Goal: Navigation & Orientation: Find specific page/section

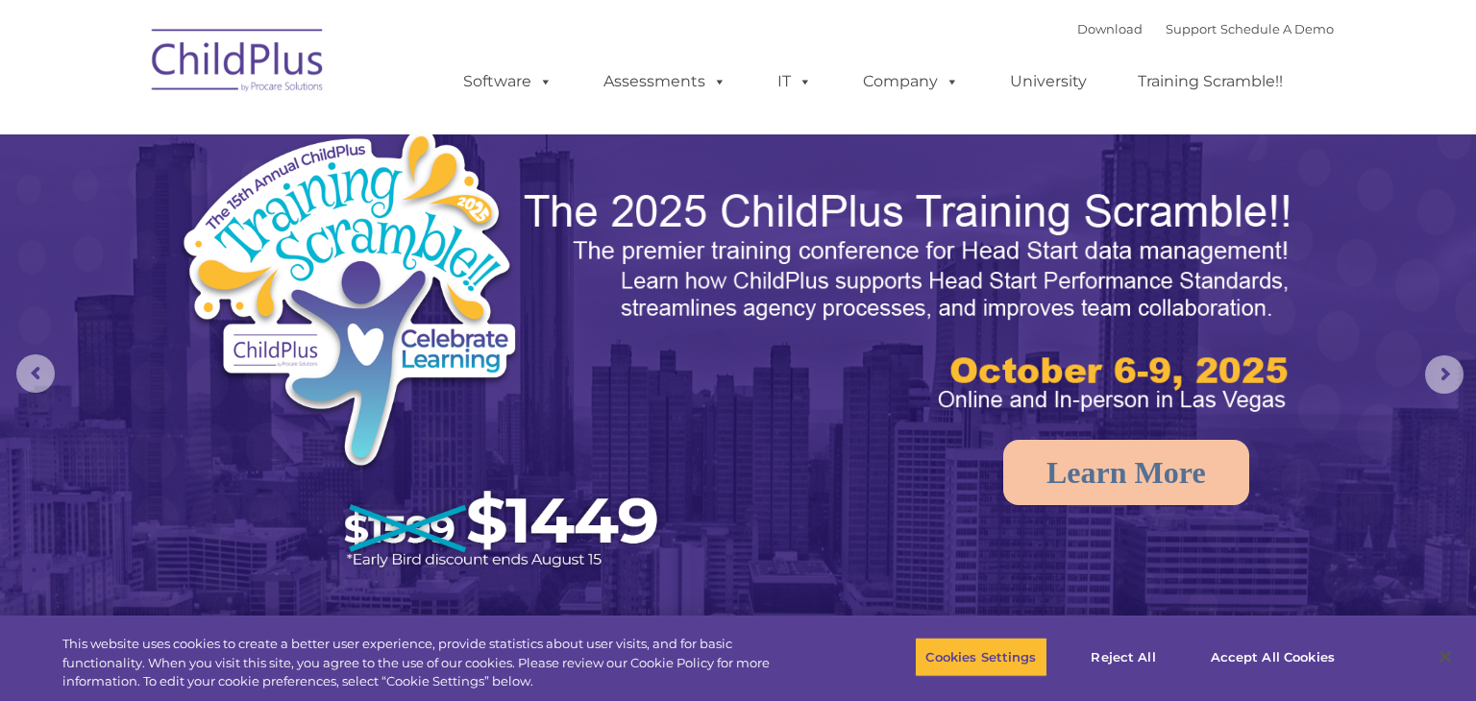
select select "MEDIUM"
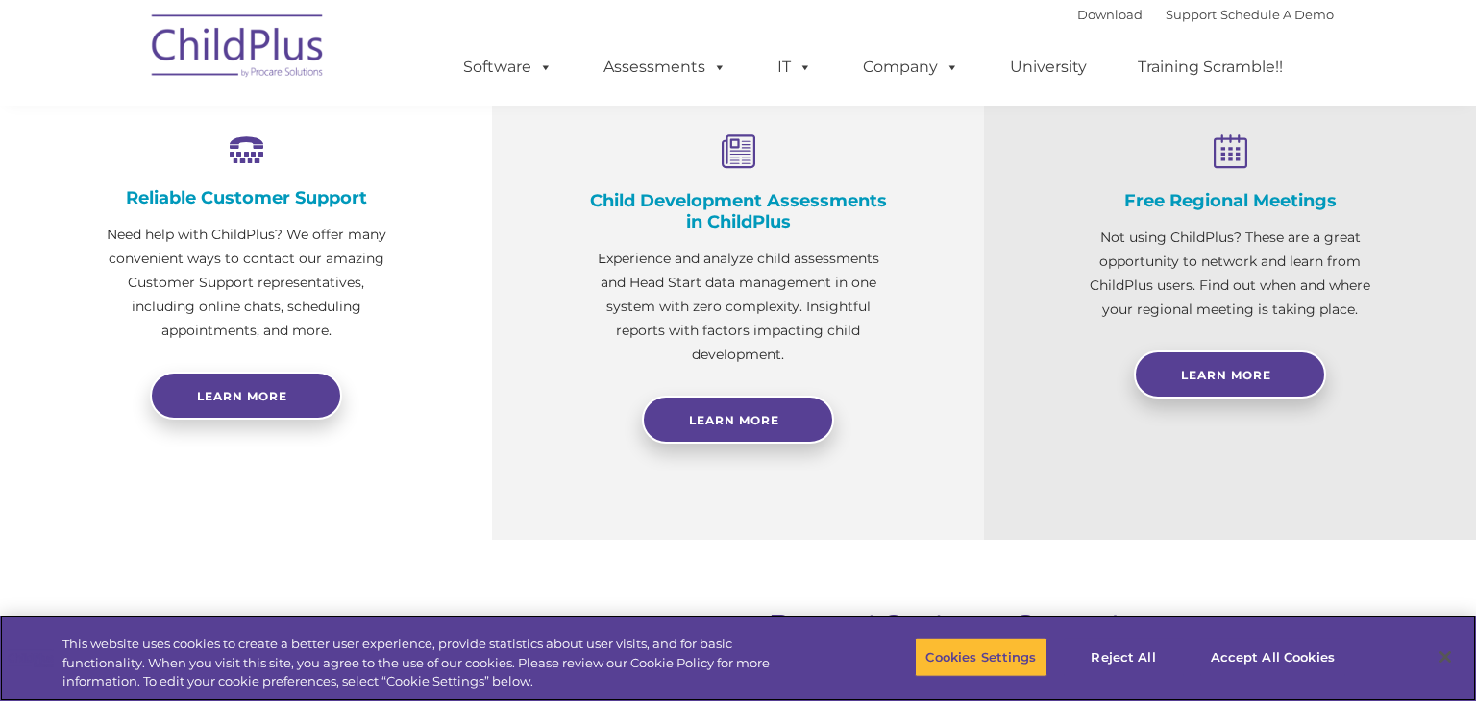
scroll to position [726, 0]
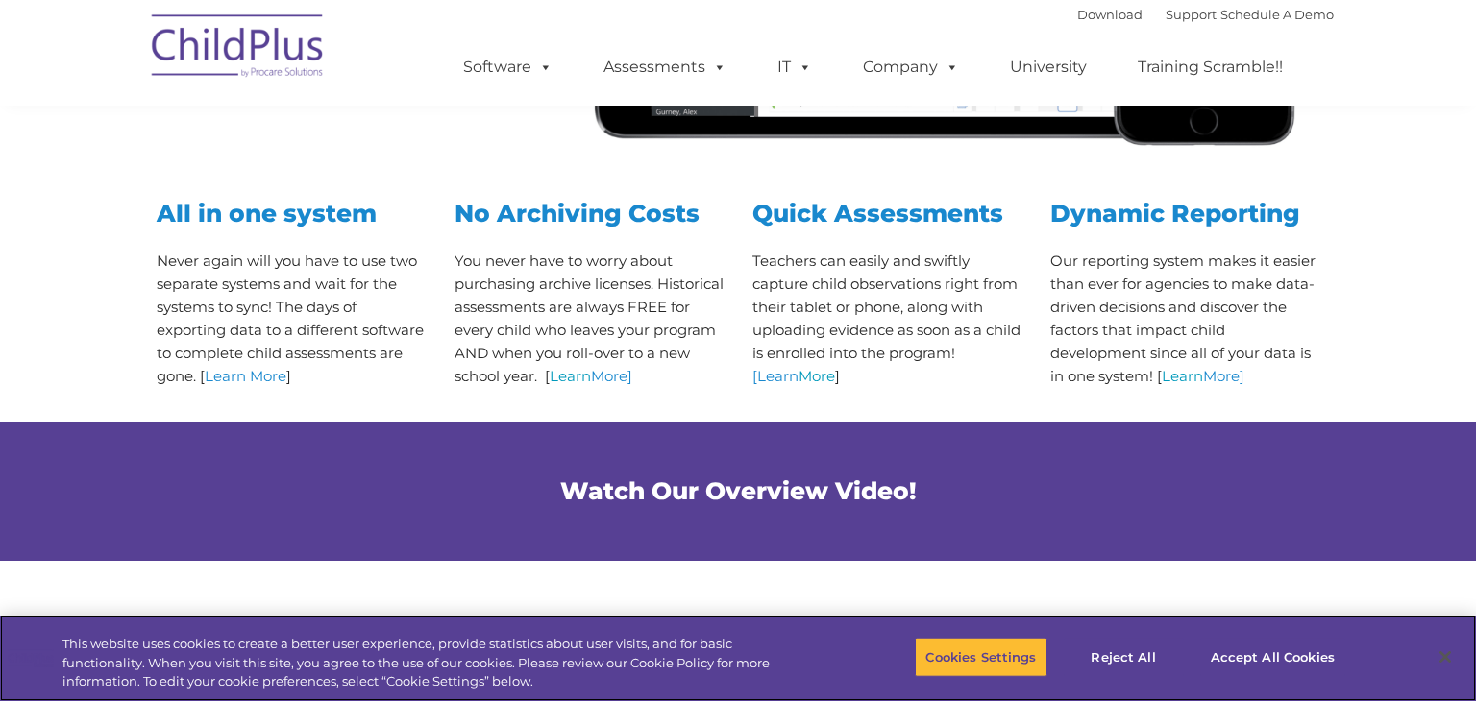
scroll to position [730, 0]
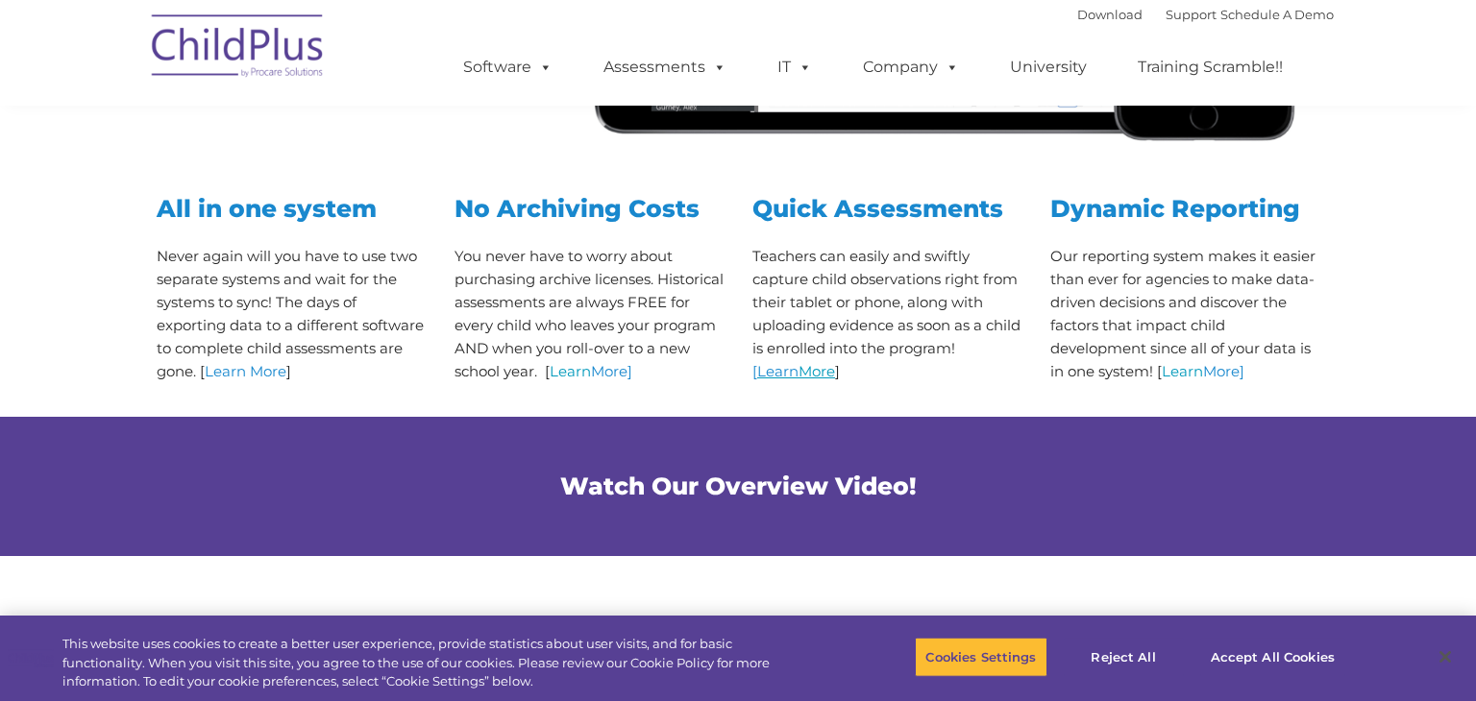
click at [813, 379] on link "Learn More" at bounding box center [796, 371] width 78 height 18
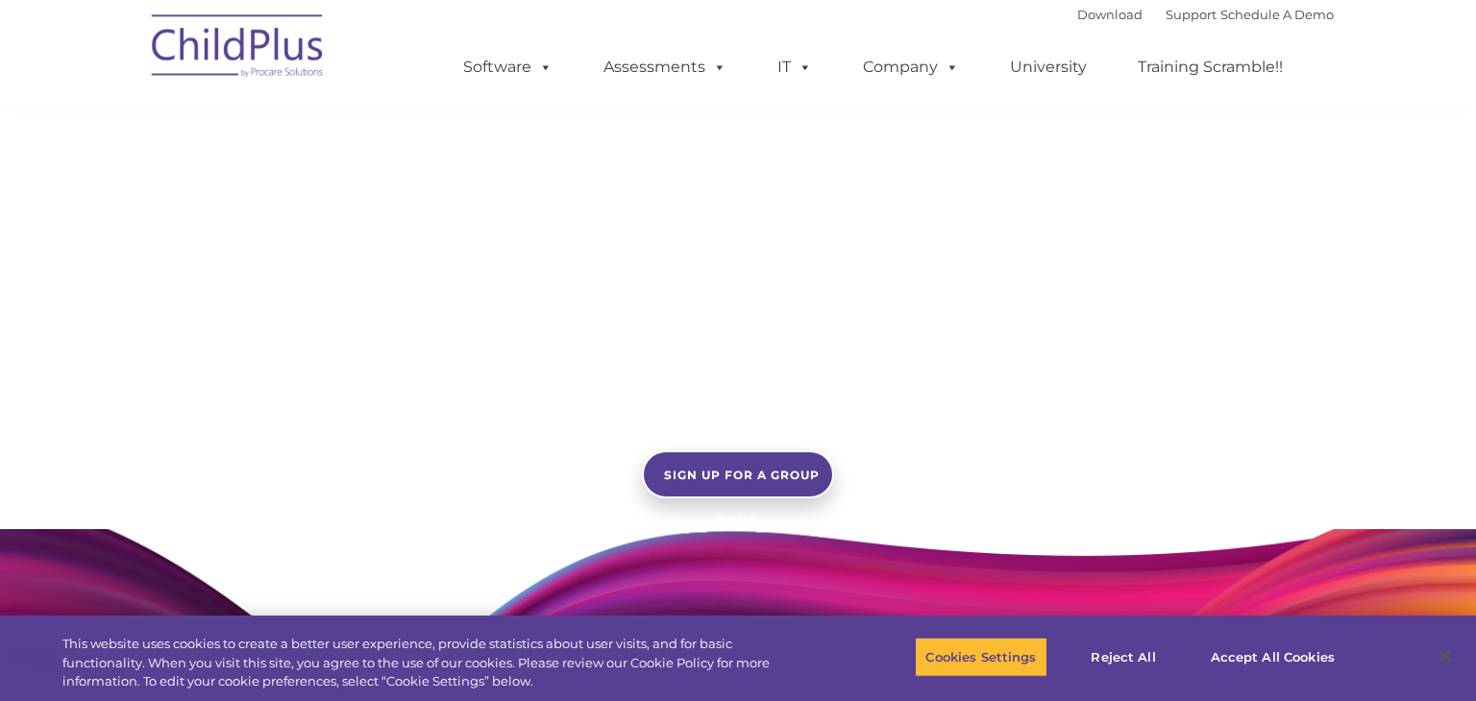
scroll to position [1843, 0]
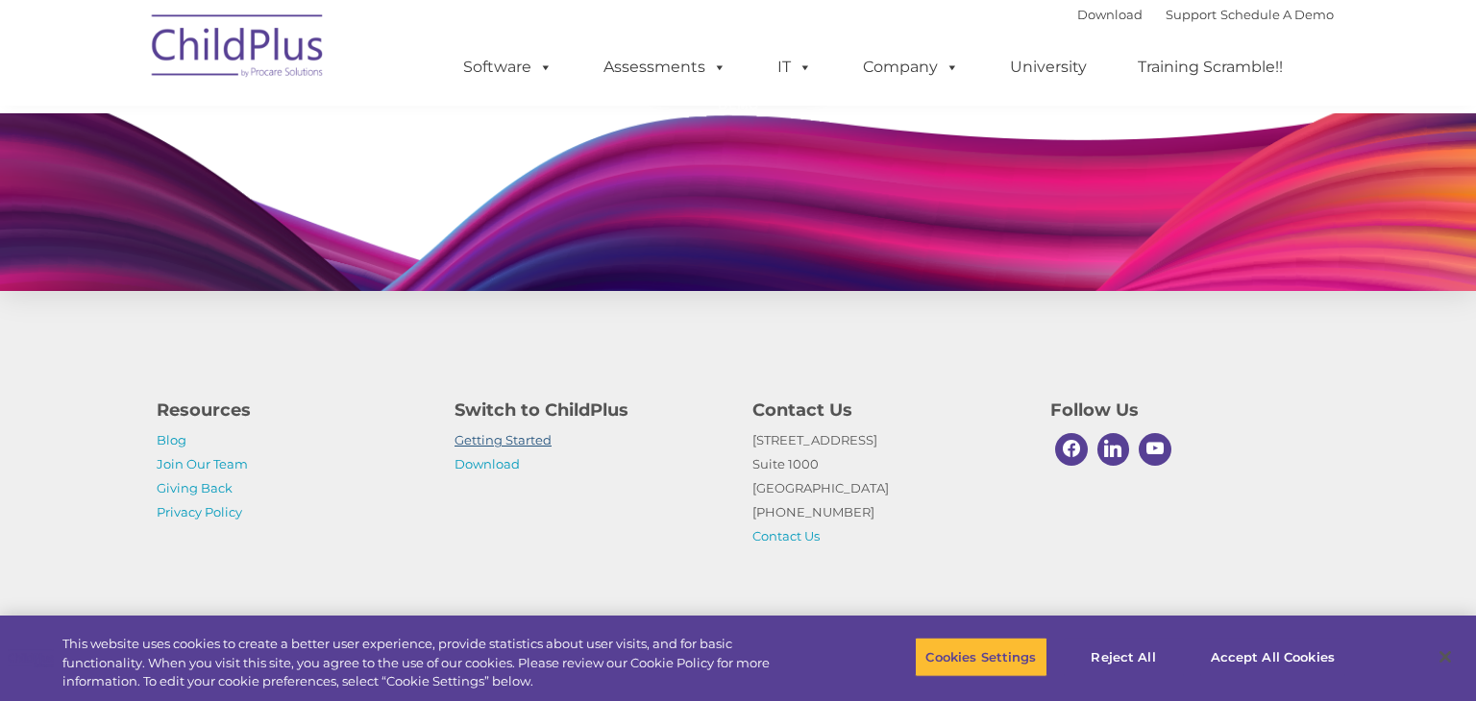
click at [505, 445] on link "Getting Started" at bounding box center [503, 439] width 97 height 15
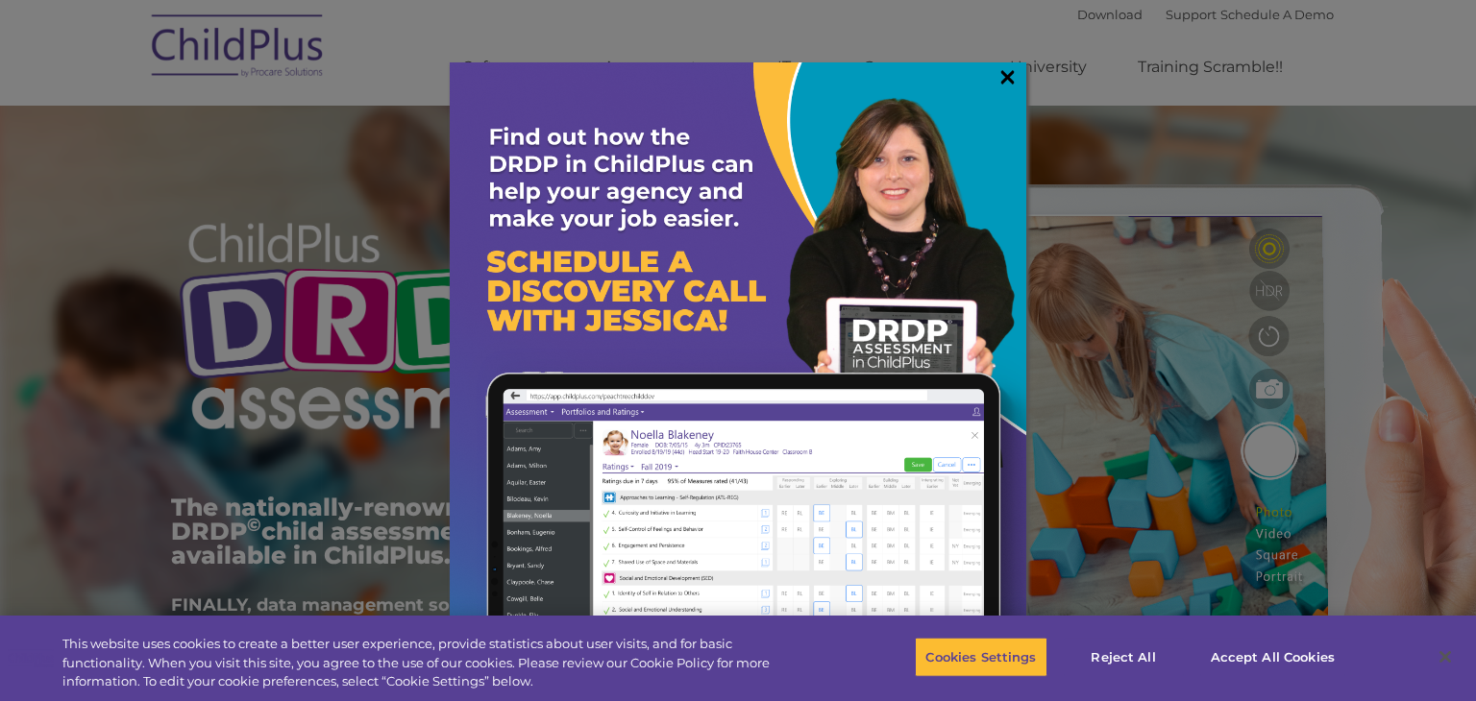
click at [1013, 77] on link "×" at bounding box center [1007, 76] width 22 height 19
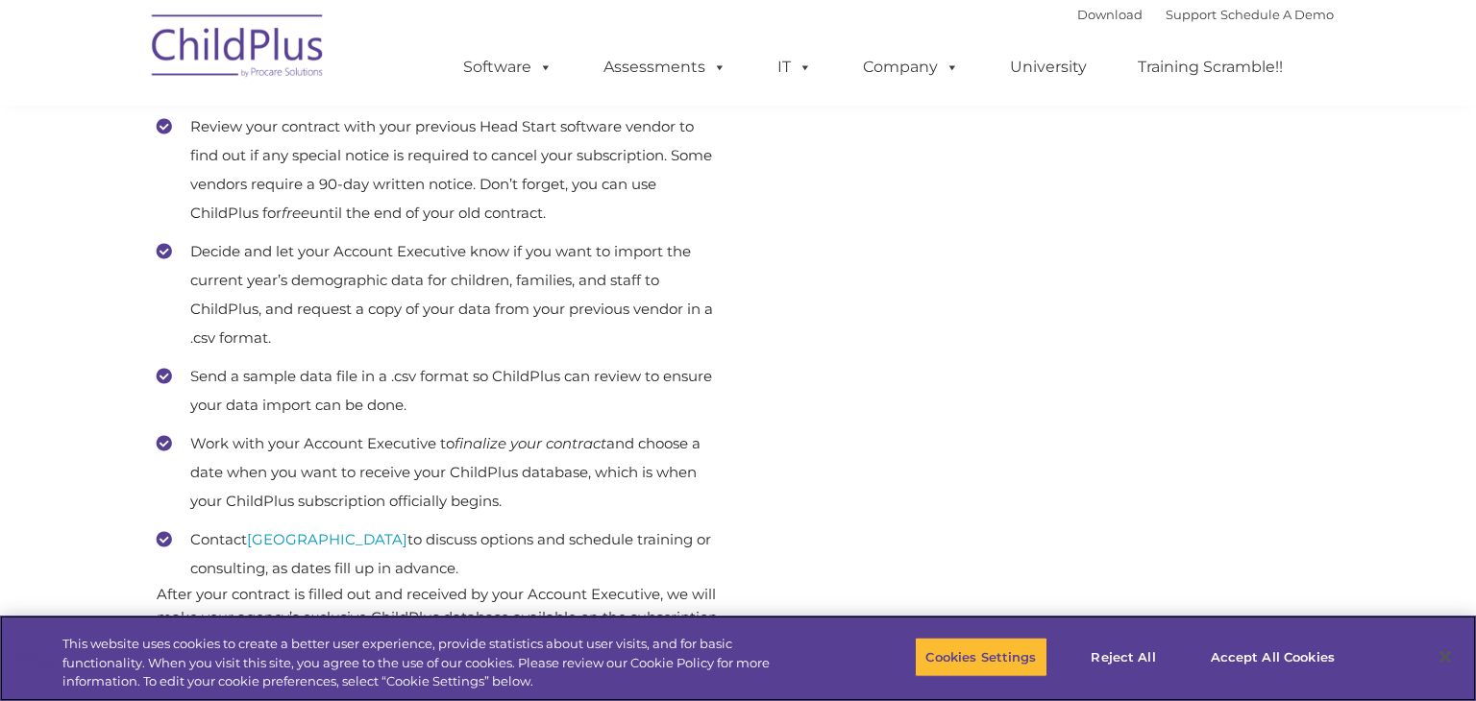
scroll to position [889, 0]
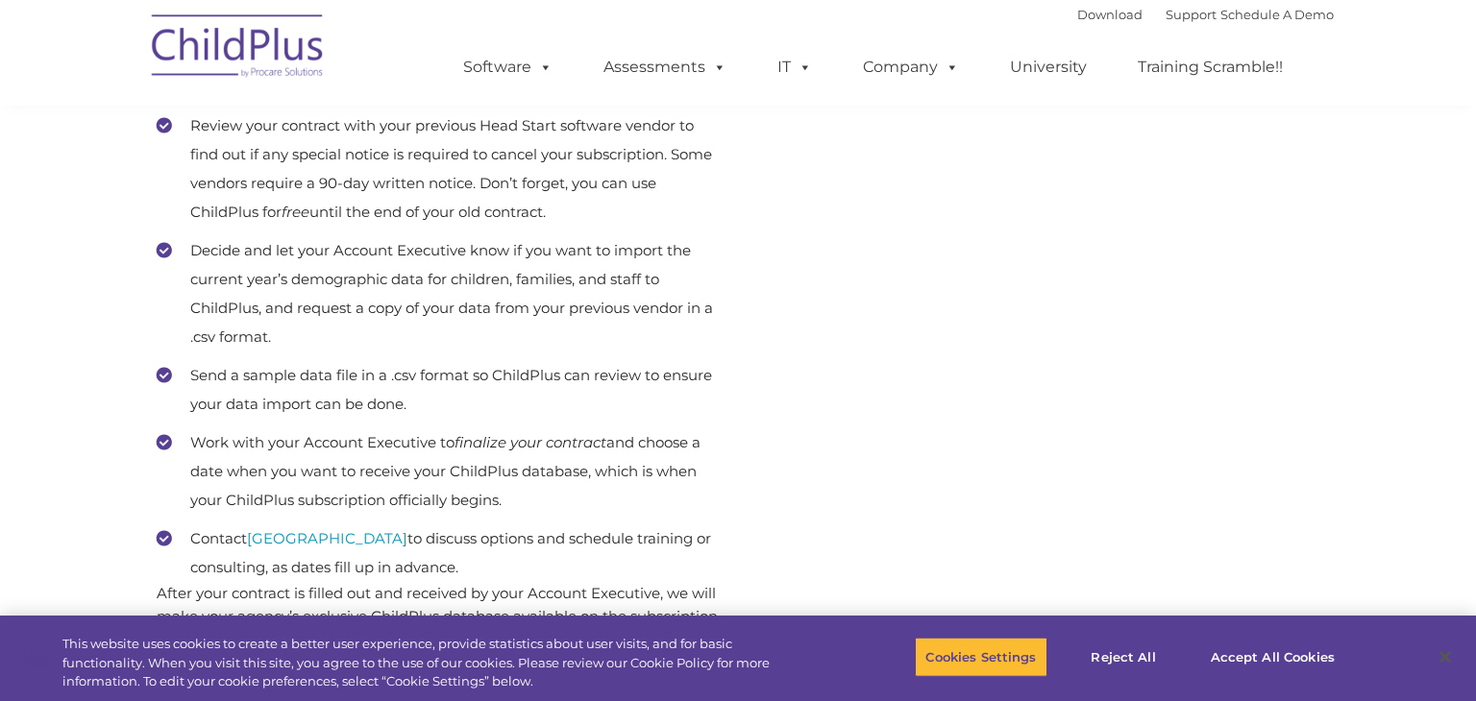
click at [725, 398] on div "Start the ball rolling As soon as you make the choice to switch to ChildPlus, y…" at bounding box center [440, 94] width 596 height 1182
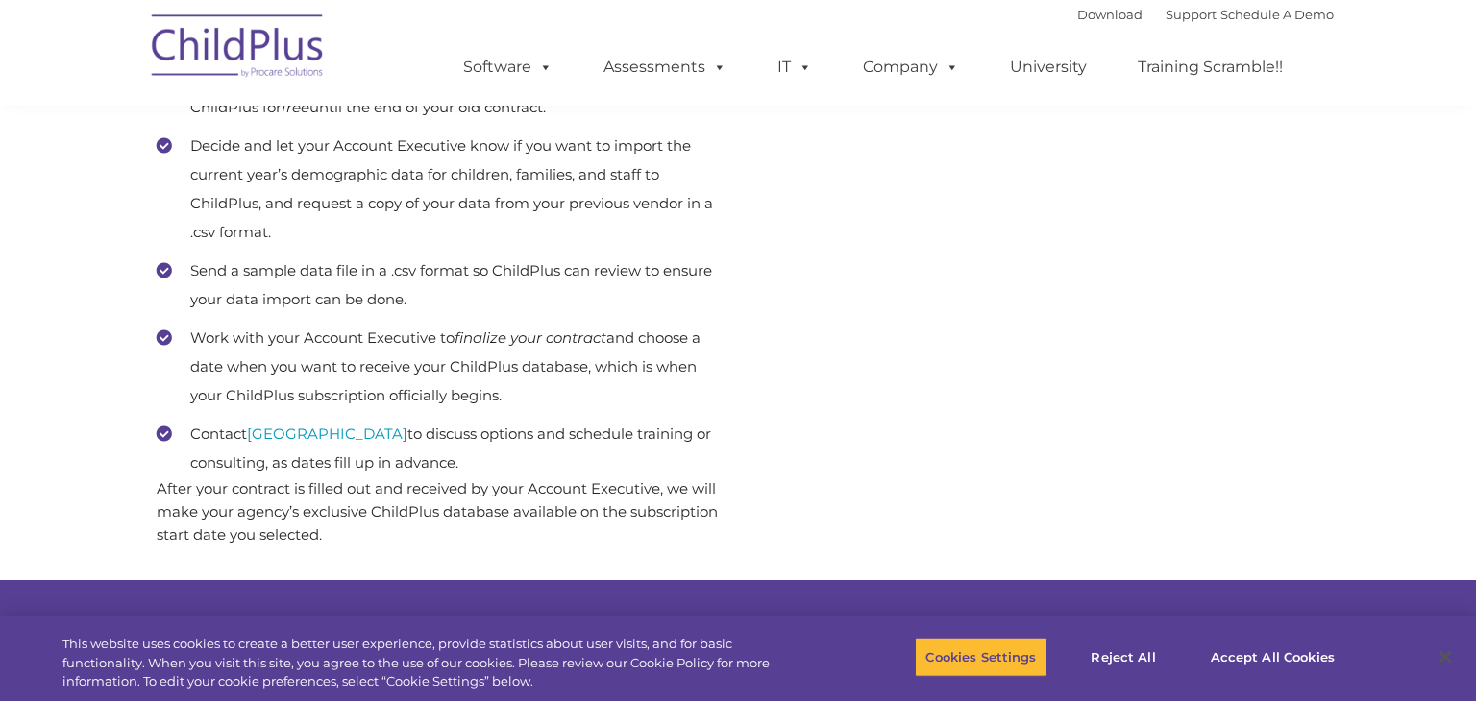
scroll to position [998, 0]
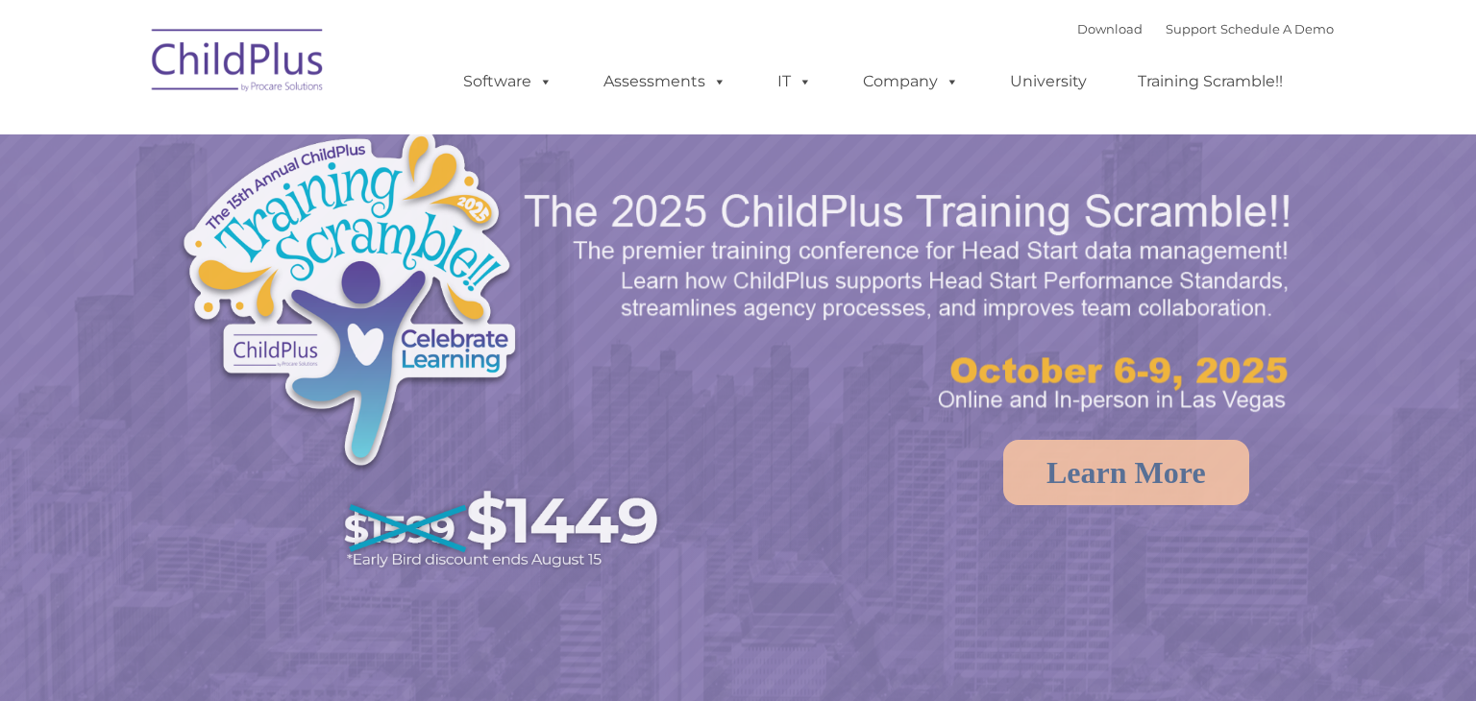
select select "MEDIUM"
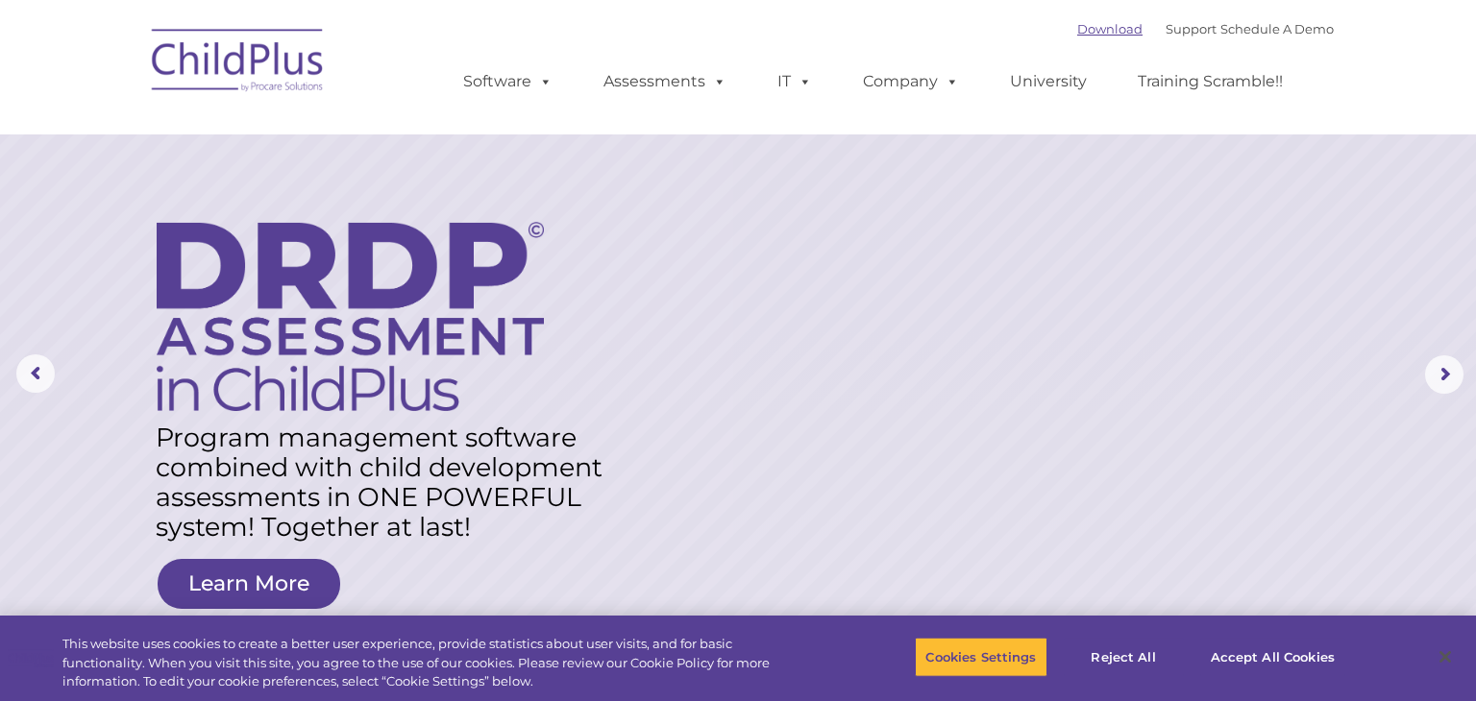
click at [1096, 34] on link "Download" at bounding box center [1109, 28] width 65 height 15
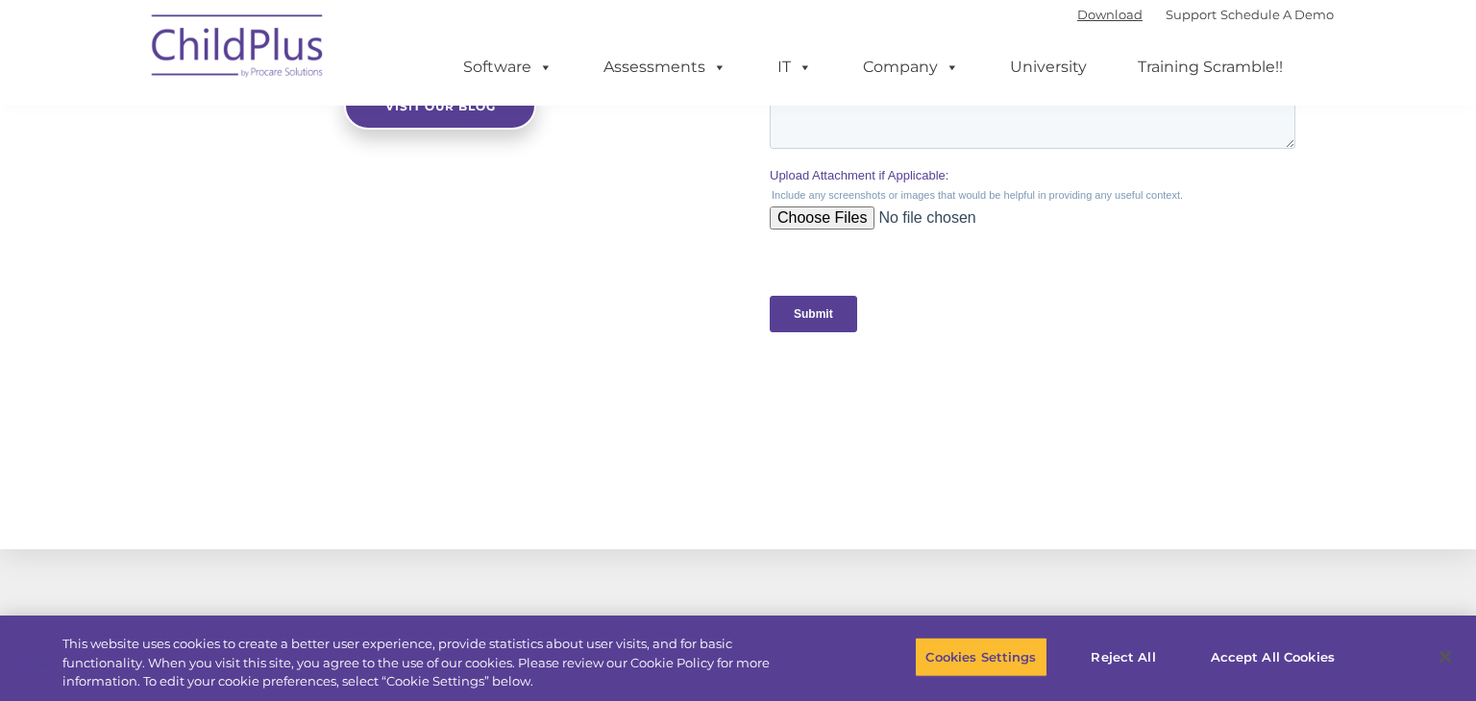
scroll to position [1878, 0]
